Goal: Communication & Community: Answer question/provide support

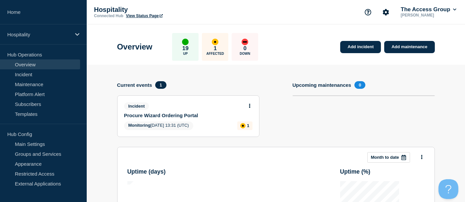
click at [148, 14] on link "View Status Page" at bounding box center [144, 16] width 37 height 5
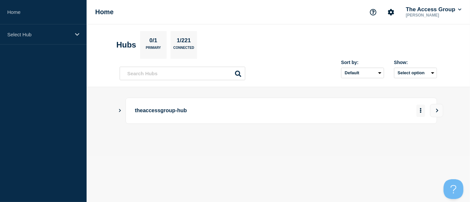
click at [422, 108] on icon "More actions" at bounding box center [421, 110] width 2 height 5
click at [419, 131] on link "View Status Page" at bounding box center [420, 131] width 49 height 6
click at [421, 113] on button "More actions" at bounding box center [421, 111] width 9 height 12
click at [420, 110] on icon "More actions" at bounding box center [420, 110] width 1 height 5
click at [151, 109] on p "theaccessgroup-hub" at bounding box center [226, 111] width 183 height 12
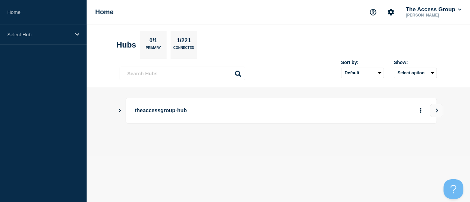
click at [120, 111] on icon "Show Connected Hubs" at bounding box center [120, 110] width 4 height 3
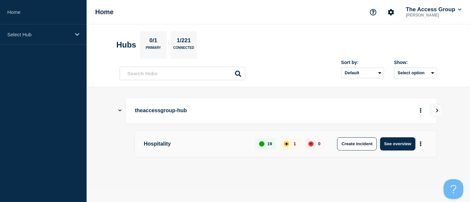
click at [280, 144] on div "1" at bounding box center [290, 144] width 21 height 12
click at [294, 144] on p "1" at bounding box center [295, 143] width 2 height 5
click at [421, 143] on icon "More actions" at bounding box center [420, 143] width 1 height 5
click at [388, 141] on button "See overview" at bounding box center [397, 144] width 35 height 13
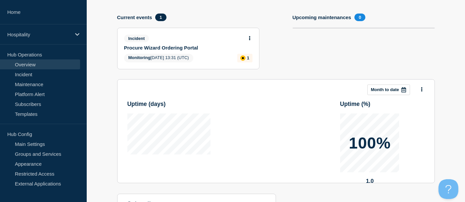
scroll to position [67, 0]
click at [248, 36] on button at bounding box center [250, 39] width 6 height 6
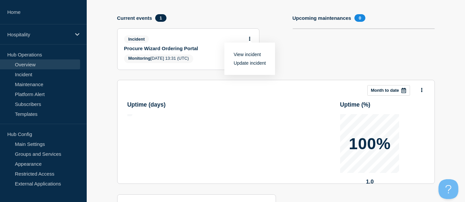
click at [247, 61] on link "Update incident" at bounding box center [249, 63] width 32 height 5
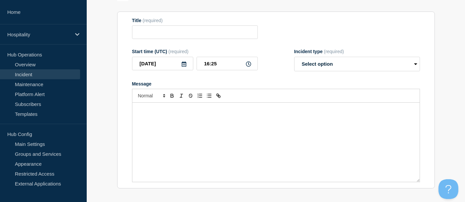
type input "Procure Wizard Ordering Portal"
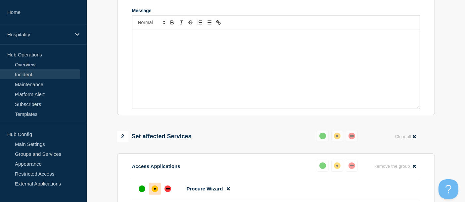
scroll to position [137, 0]
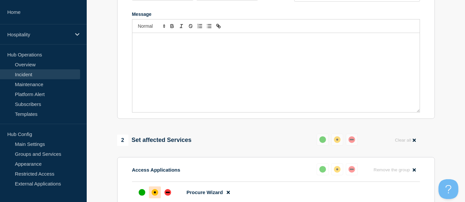
click at [202, 50] on div "Message" at bounding box center [275, 72] width 287 height 79
click at [443, 84] on section "1 Provide details Title (required) Procure Wizard Ordering Portal Start time (U…" at bounding box center [276, 164] width 378 height 488
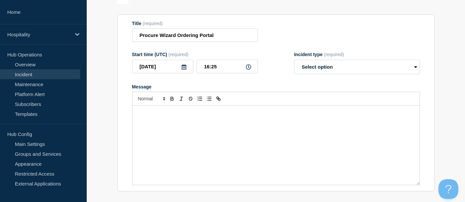
scroll to position [65, 0]
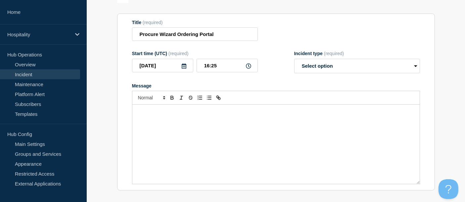
click at [218, 115] on p "Message" at bounding box center [275, 112] width 277 height 6
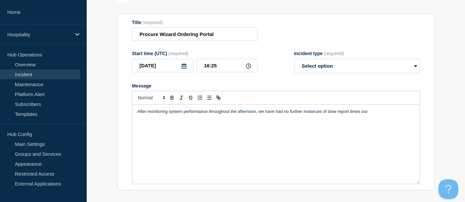
click at [341, 112] on p "After monitoring system performance throughout the afternoon, we have had no fu…" at bounding box center [275, 112] width 277 height 6
click at [389, 117] on div "After monitoring system performance throughout the afternoon, we have had no fu…" at bounding box center [275, 144] width 287 height 79
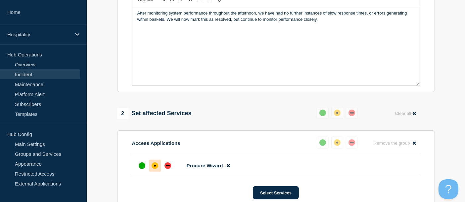
scroll to position [169, 0]
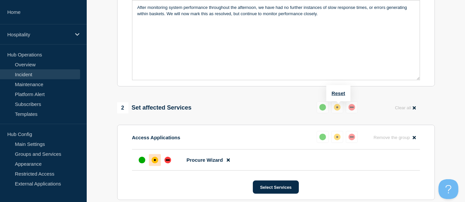
click at [323, 110] on div "up" at bounding box center [322, 107] width 7 height 7
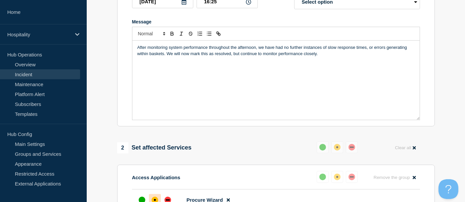
scroll to position [124, 0]
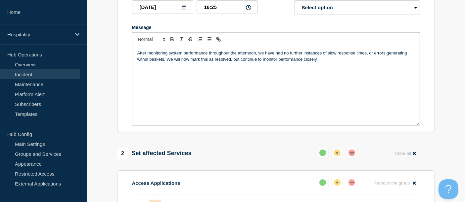
click at [213, 61] on p "After monitoring system performance throughout the afternoon, we have had no fu…" at bounding box center [275, 56] width 277 height 12
click at [217, 61] on p "After monitoring system performance throughout the afternoon, we have had no fu…" at bounding box center [275, 56] width 277 height 12
click at [449, 73] on section "1 Provide details Title (required) Procure Wizard Ordering Portal Start time (U…" at bounding box center [276, 177] width 378 height 488
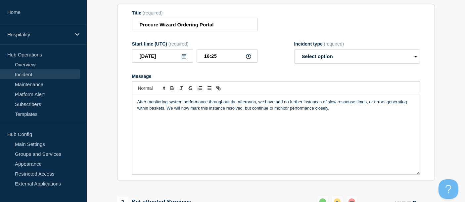
scroll to position [76, 0]
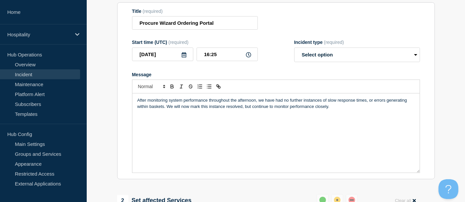
click at [223, 110] on p "After monitoring system performance throughout the afternoon, we have had no fu…" at bounding box center [275, 104] width 277 height 12
click at [339, 109] on p "After monitoring system performance throughout the afternoon, we have had no fu…" at bounding box center [275, 104] width 277 height 12
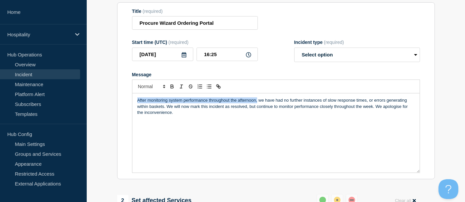
drag, startPoint x: 257, startPoint y: 103, endPoint x: 109, endPoint y: 90, distance: 148.3
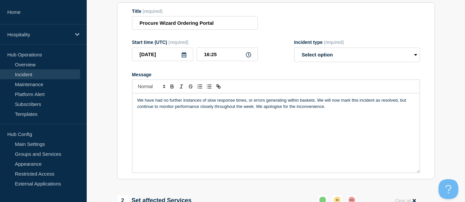
click at [247, 102] on p "We have had no further instances of slow response times, or errors generating w…" at bounding box center [275, 104] width 277 height 12
click at [314, 102] on p "We have had no further instances of slow response times, or errors generating w…" at bounding box center [275, 104] width 277 height 12
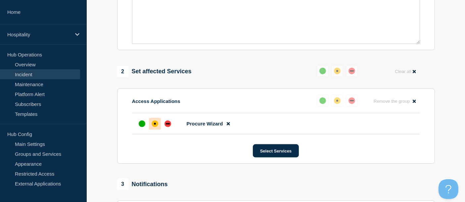
scroll to position [205, 0]
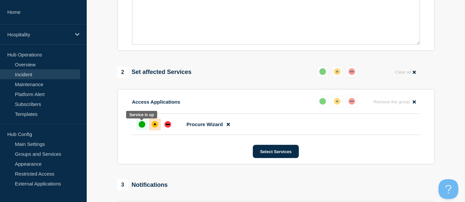
click at [138, 126] on div at bounding box center [142, 125] width 12 height 12
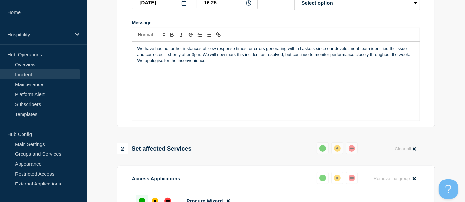
scroll to position [355, 0]
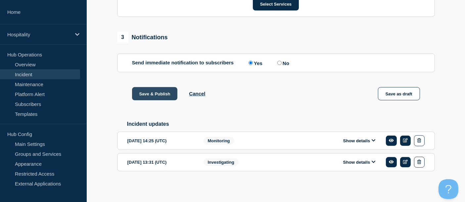
drag, startPoint x: 157, startPoint y: 99, endPoint x: 153, endPoint y: 92, distance: 8.0
click at [153, 92] on button "Save & Publish" at bounding box center [155, 93] width 46 height 13
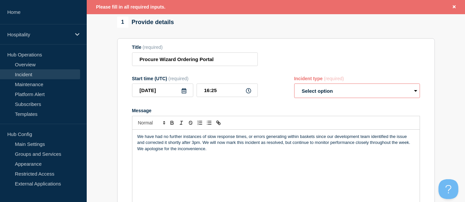
scroll to position [53, 0]
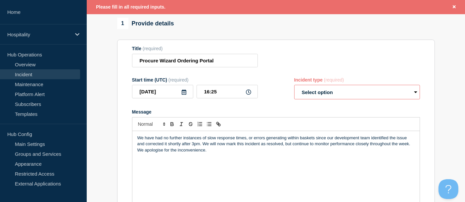
click at [349, 99] on select "Select option Investigating Identified Monitoring Resolved" at bounding box center [357, 92] width 126 height 15
select select "resolved"
click at [294, 87] on select "Select option Investigating Identified Monitoring Resolved" at bounding box center [357, 92] width 126 height 15
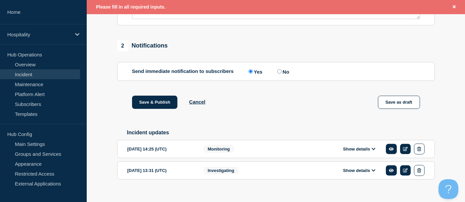
scroll to position [256, 0]
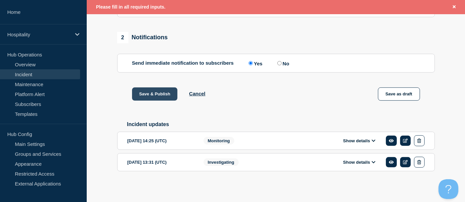
click at [167, 95] on button "Save & Publish" at bounding box center [155, 94] width 46 height 13
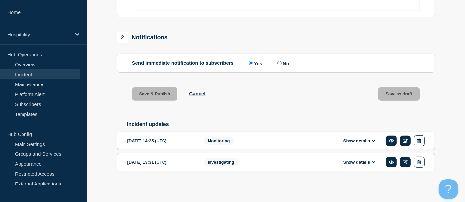
scroll to position [241, 0]
